Goal: Information Seeking & Learning: Learn about a topic

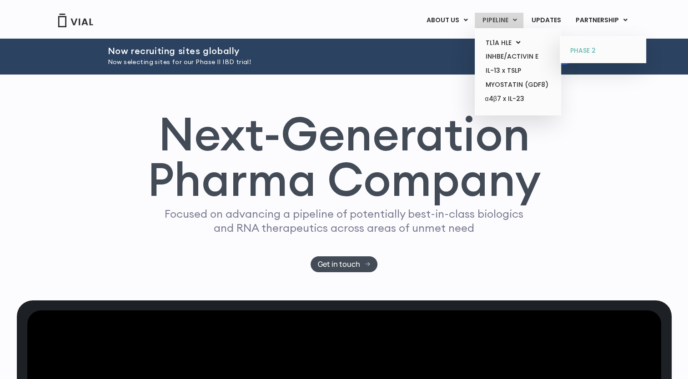
click at [582, 53] on link "PHASE 2" at bounding box center [603, 51] width 80 height 15
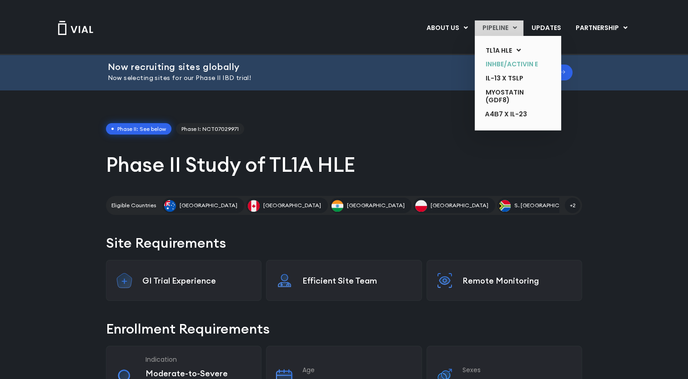
click at [505, 61] on link "INHBE/ACTIVIN E" at bounding box center [511, 64] width 66 height 14
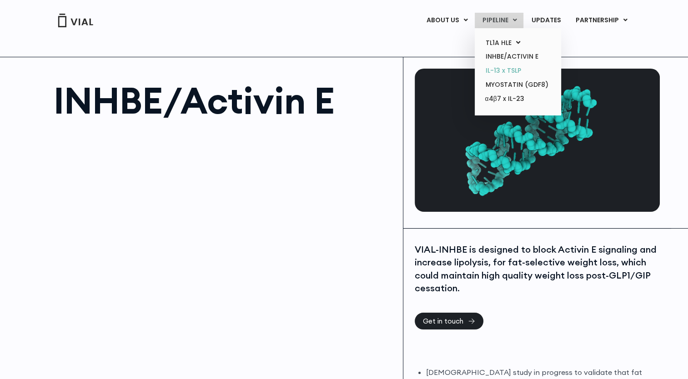
click at [491, 68] on link "IL-13 x TSLP" at bounding box center [518, 71] width 80 height 14
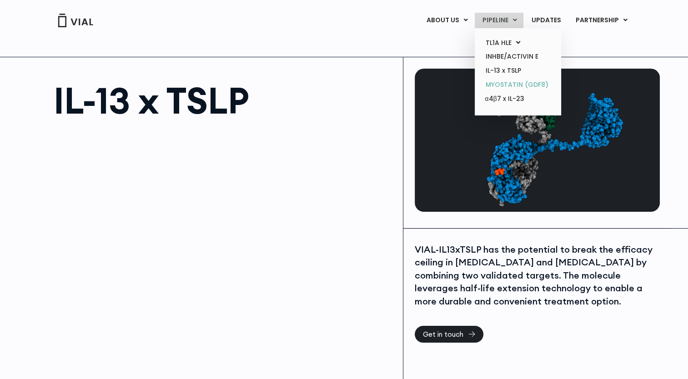
click at [497, 81] on link "MYOSTATIN (GDF8)" at bounding box center [518, 85] width 80 height 14
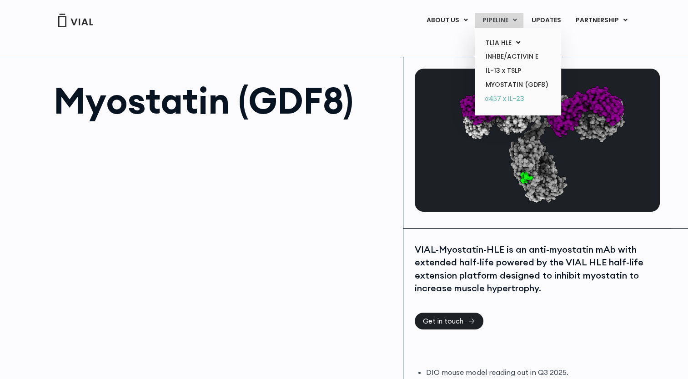
click at [505, 97] on link "α4β7 x IL-23" at bounding box center [518, 99] width 80 height 15
